Goal: Check status: Check status

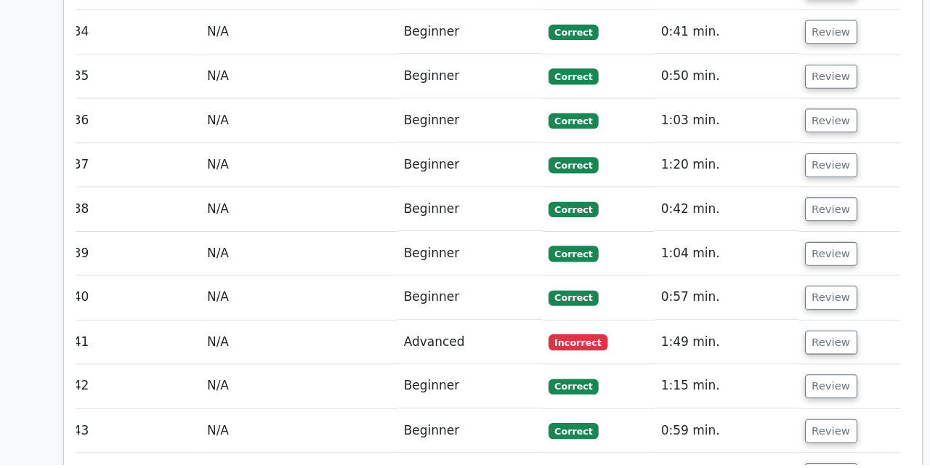
scroll to position [3111, 0]
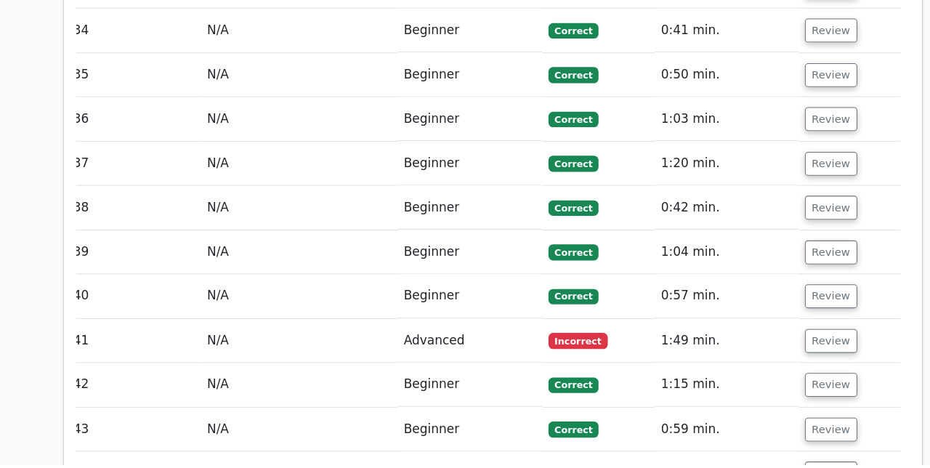
click at [783, 340] on button "Review" at bounding box center [783, 351] width 49 height 23
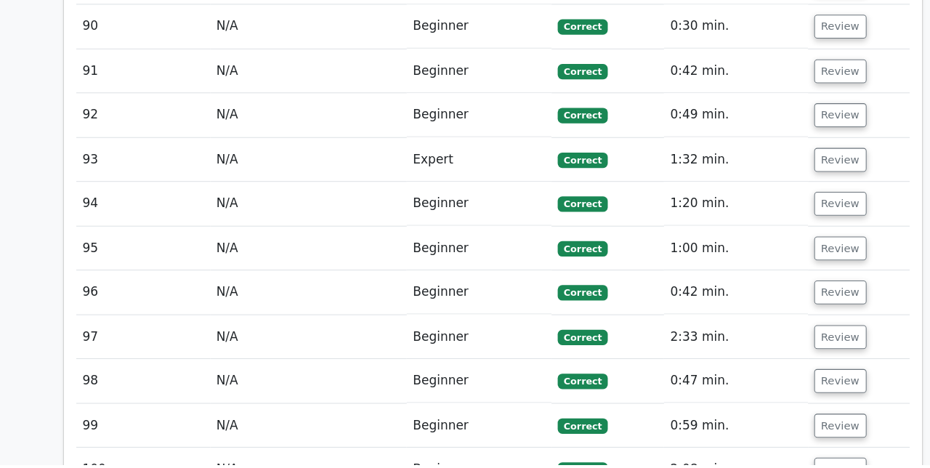
scroll to position [6226, 0]
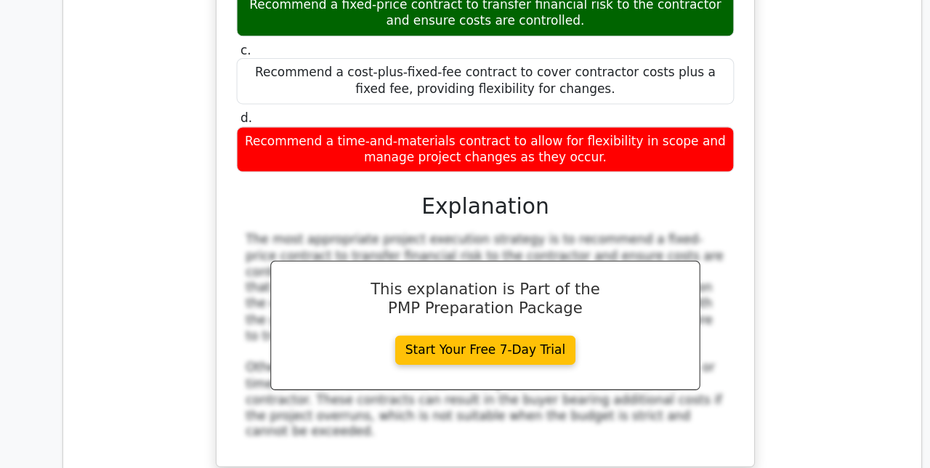
scroll to position [0, 5]
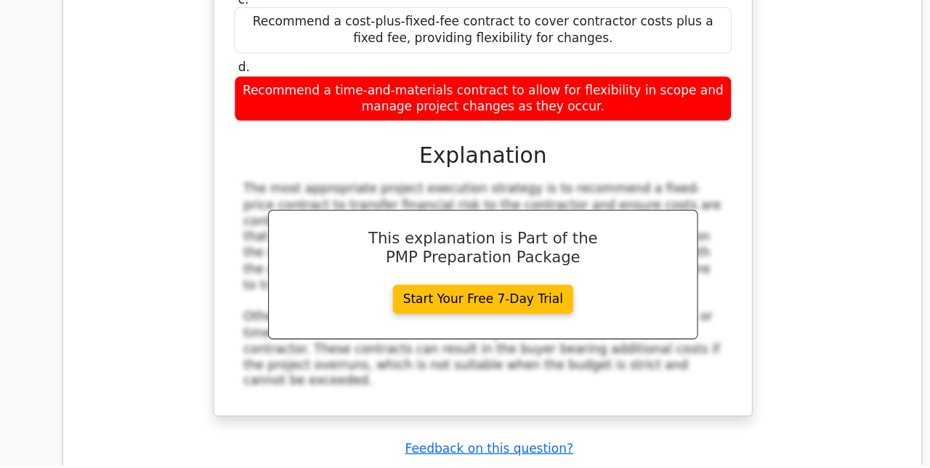
scroll to position [7101, 0]
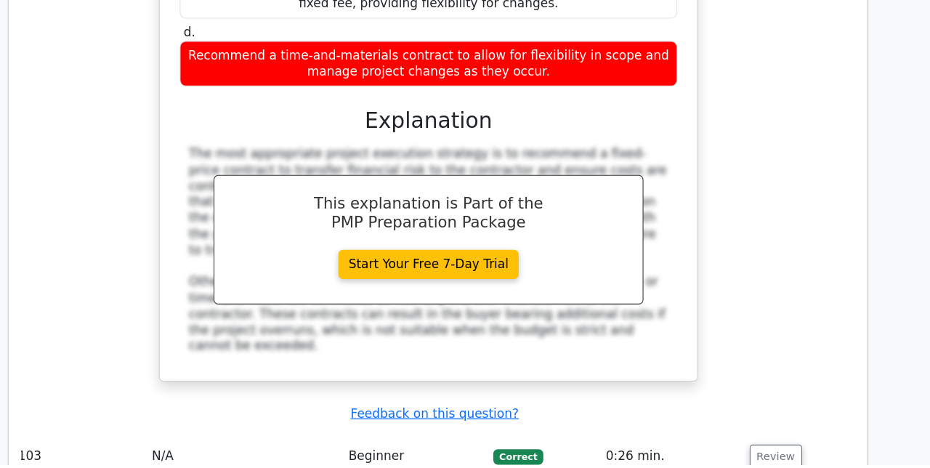
scroll to position [7132, 0]
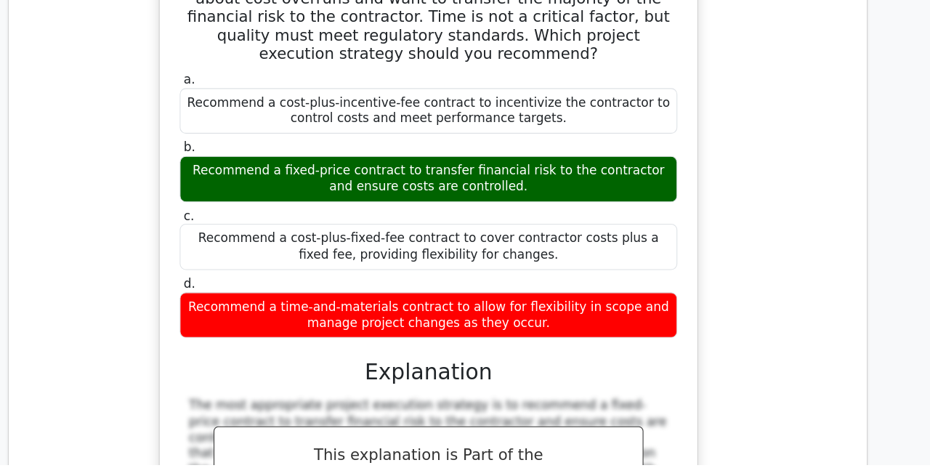
scroll to position [6897, 0]
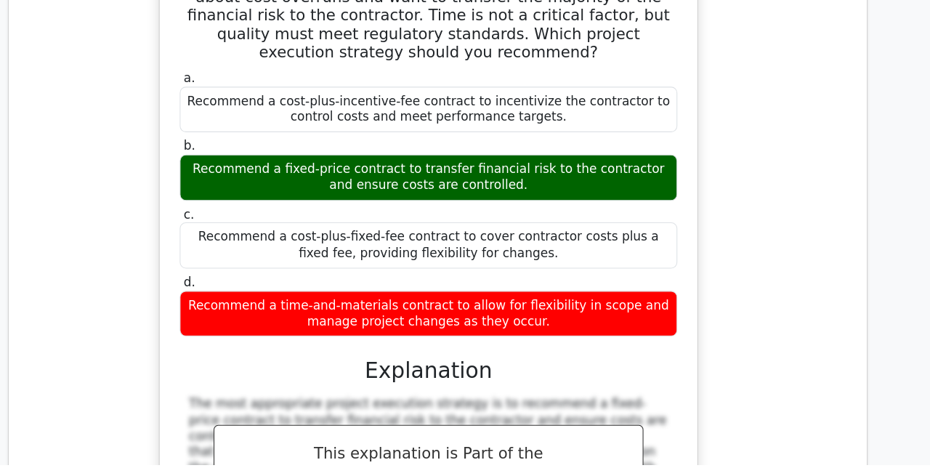
click at [765, 154] on div "As the project manager for a government-funded construction project, you are ta…" at bounding box center [456, 274] width 786 height 736
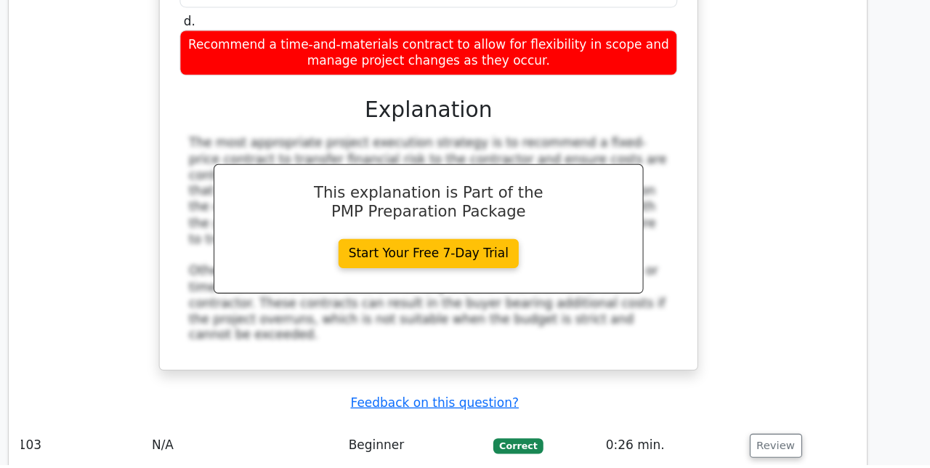
scroll to position [7143, 0]
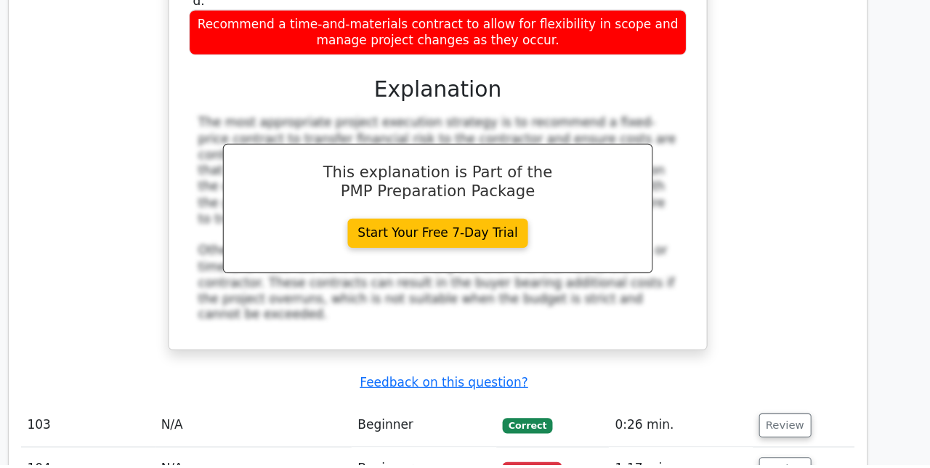
scroll to position [7162, 0]
click at [788, 461] on button "Review" at bounding box center [792, 472] width 49 height 23
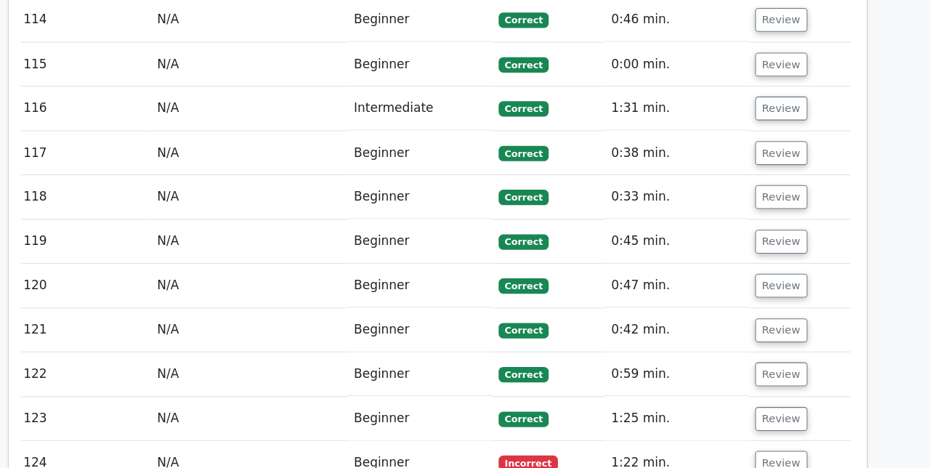
scroll to position [8033, 0]
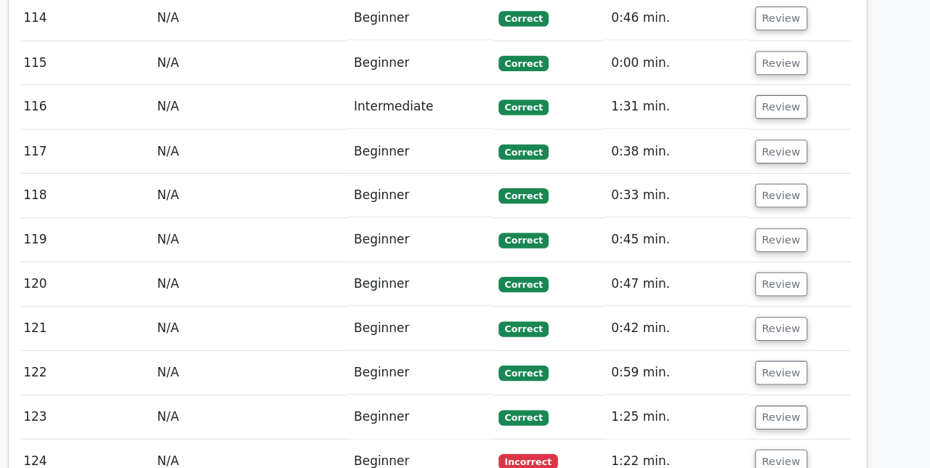
click at [784, 425] on button "Review" at bounding box center [789, 436] width 49 height 23
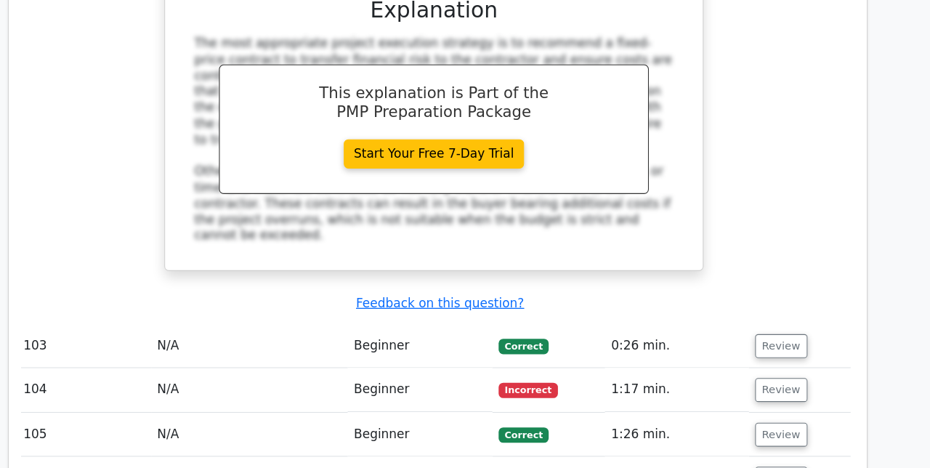
scroll to position [7265, 0]
click at [788, 358] on button "Review" at bounding box center [789, 369] width 49 height 23
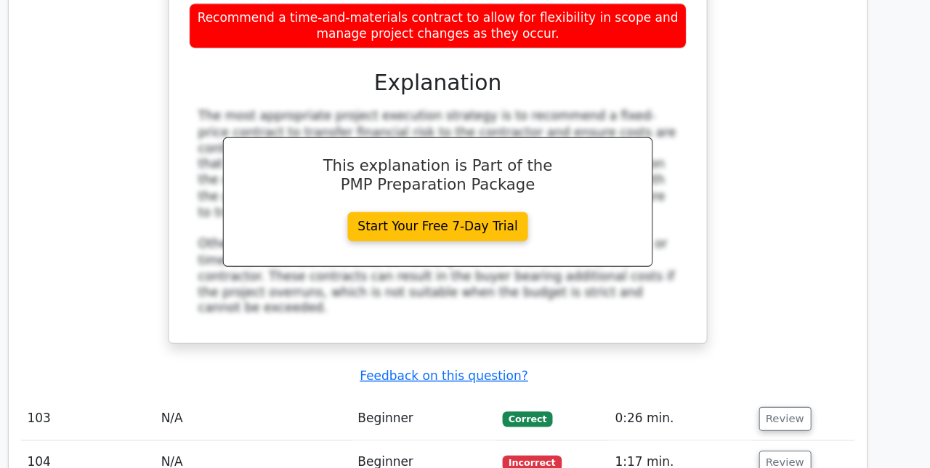
scroll to position [0, 0]
click at [794, 425] on button "Review" at bounding box center [792, 436] width 49 height 23
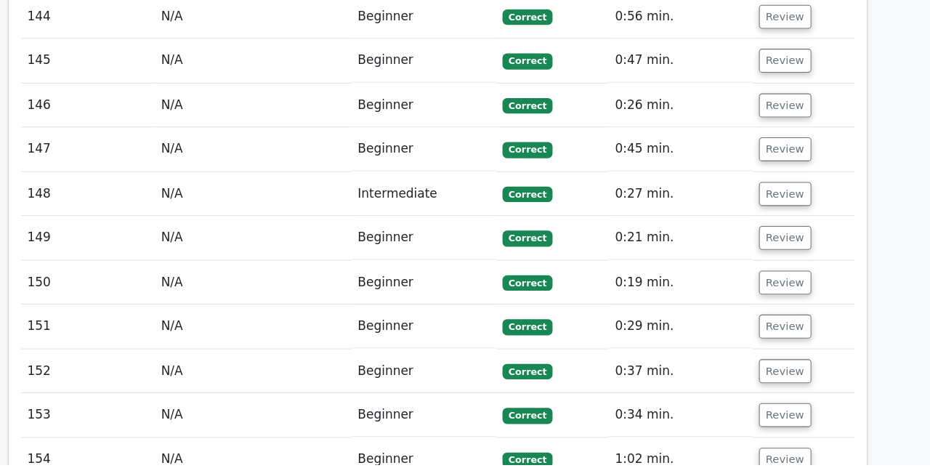
scroll to position [10553, 0]
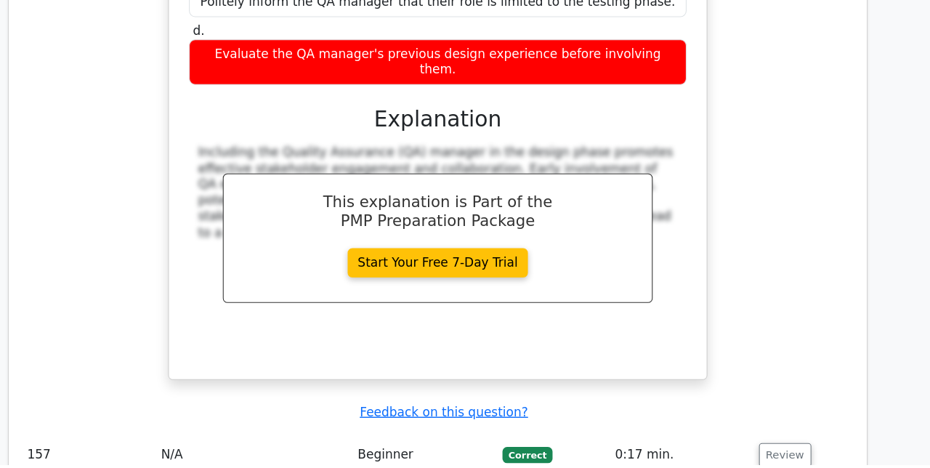
scroll to position [0, 0]
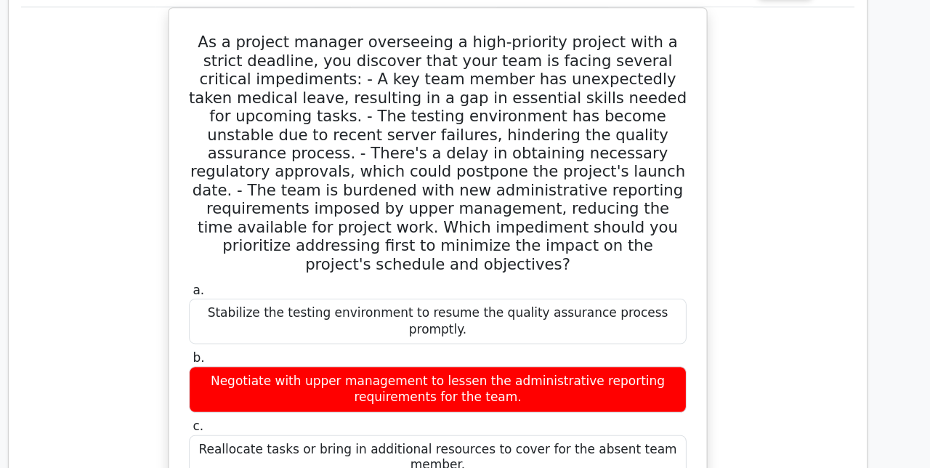
scroll to position [12022, 0]
